Goal: Navigation & Orientation: Find specific page/section

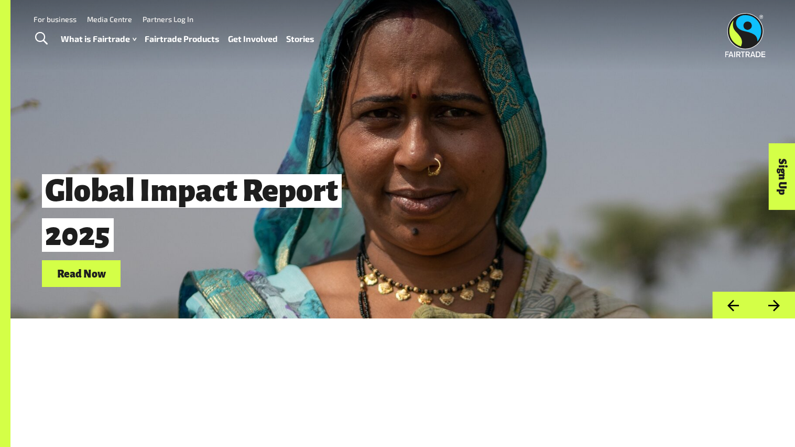
click at [736, 40] on img at bounding box center [745, 35] width 40 height 44
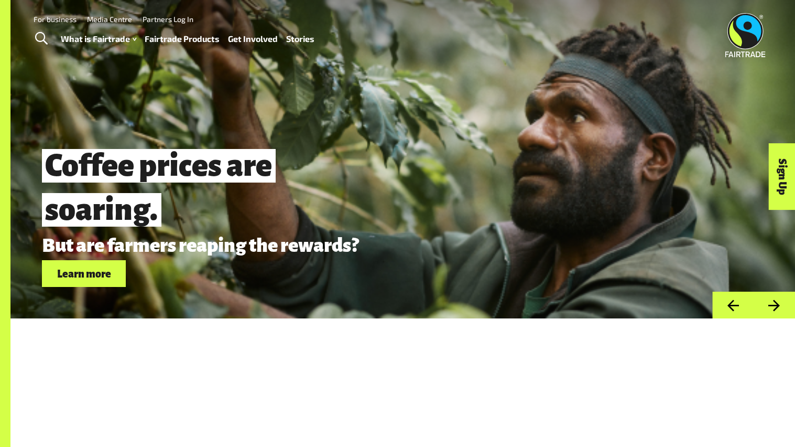
click at [450, 0] on div "Menu For business Media Centre Partners Log In What is Fairtrade How Fairtrade …" at bounding box center [397, 35] width 795 height 70
click at [765, 45] on img at bounding box center [745, 35] width 40 height 44
